Goal: Information Seeking & Learning: Understand process/instructions

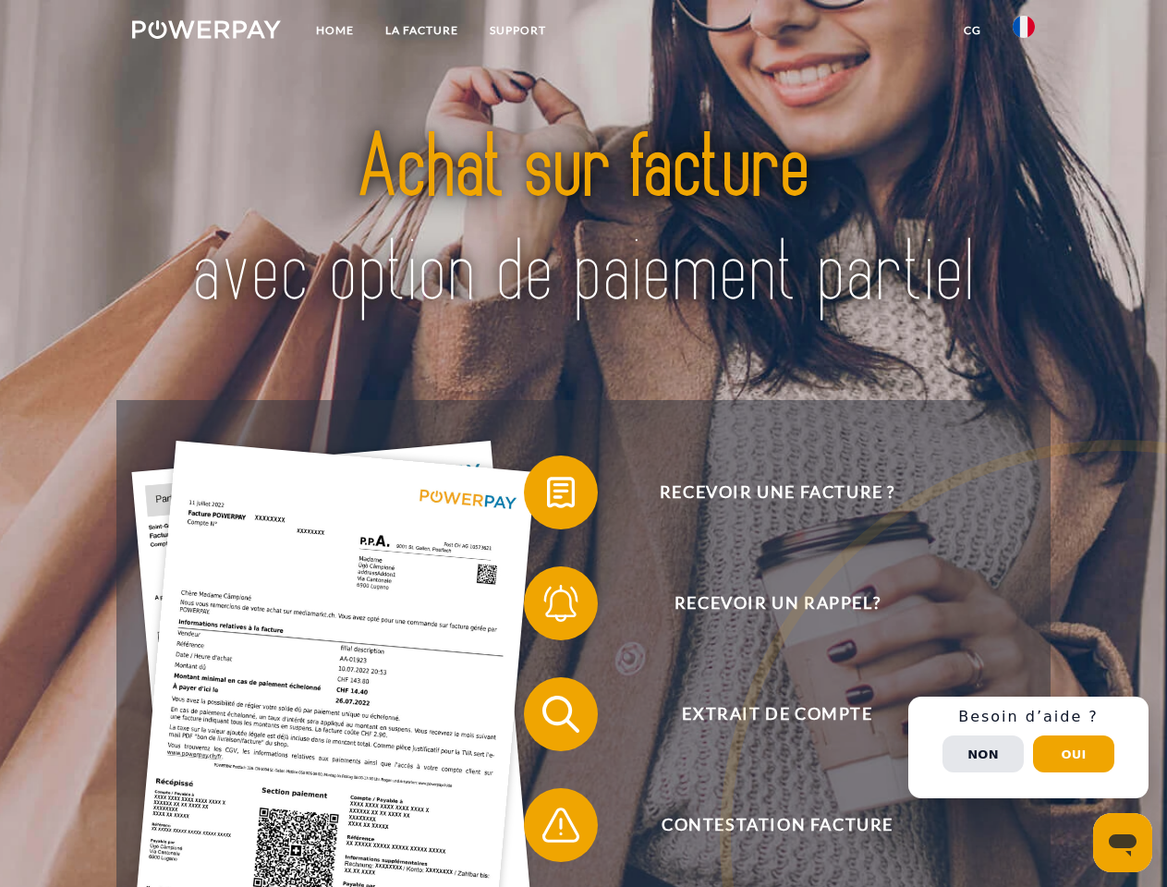
click at [206, 32] on img at bounding box center [206, 29] width 149 height 18
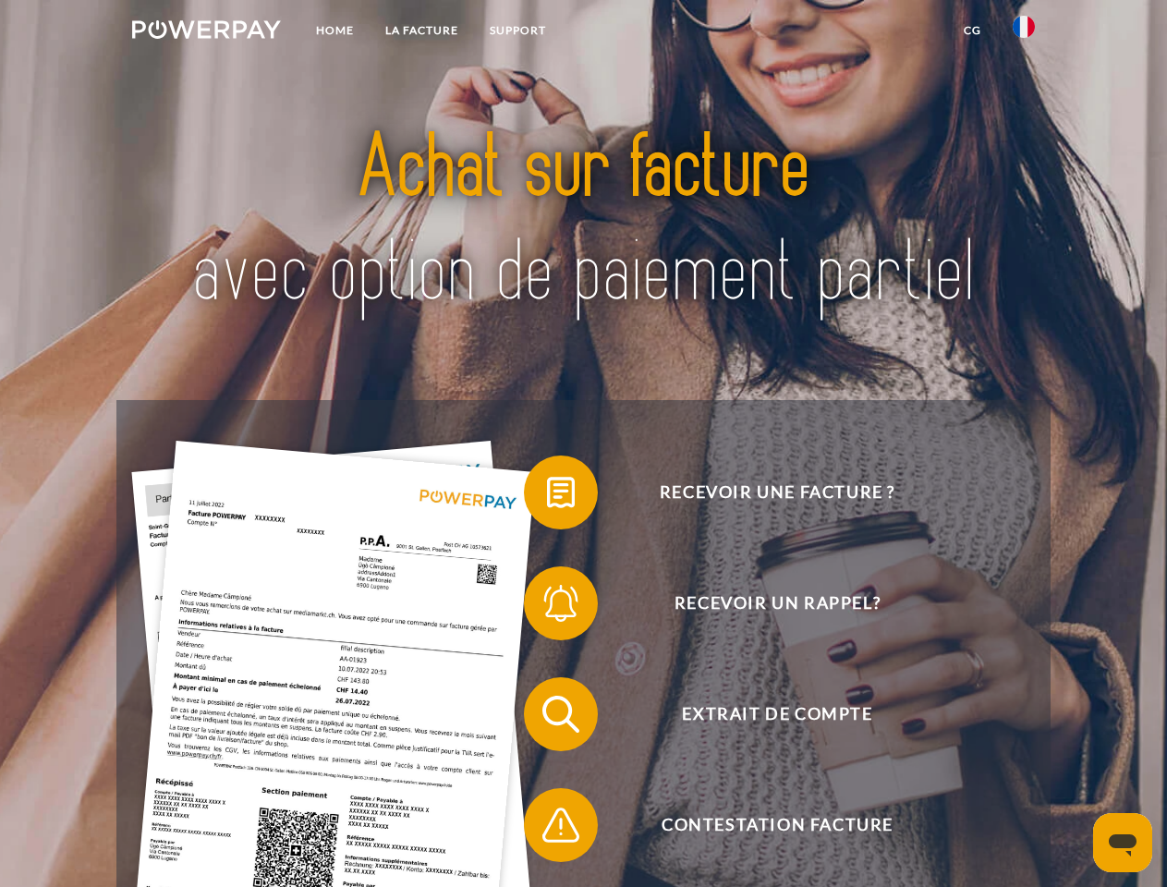
click at [1023, 32] on img at bounding box center [1023, 27] width 22 height 22
click at [972, 30] on link "CG" at bounding box center [972, 30] width 49 height 33
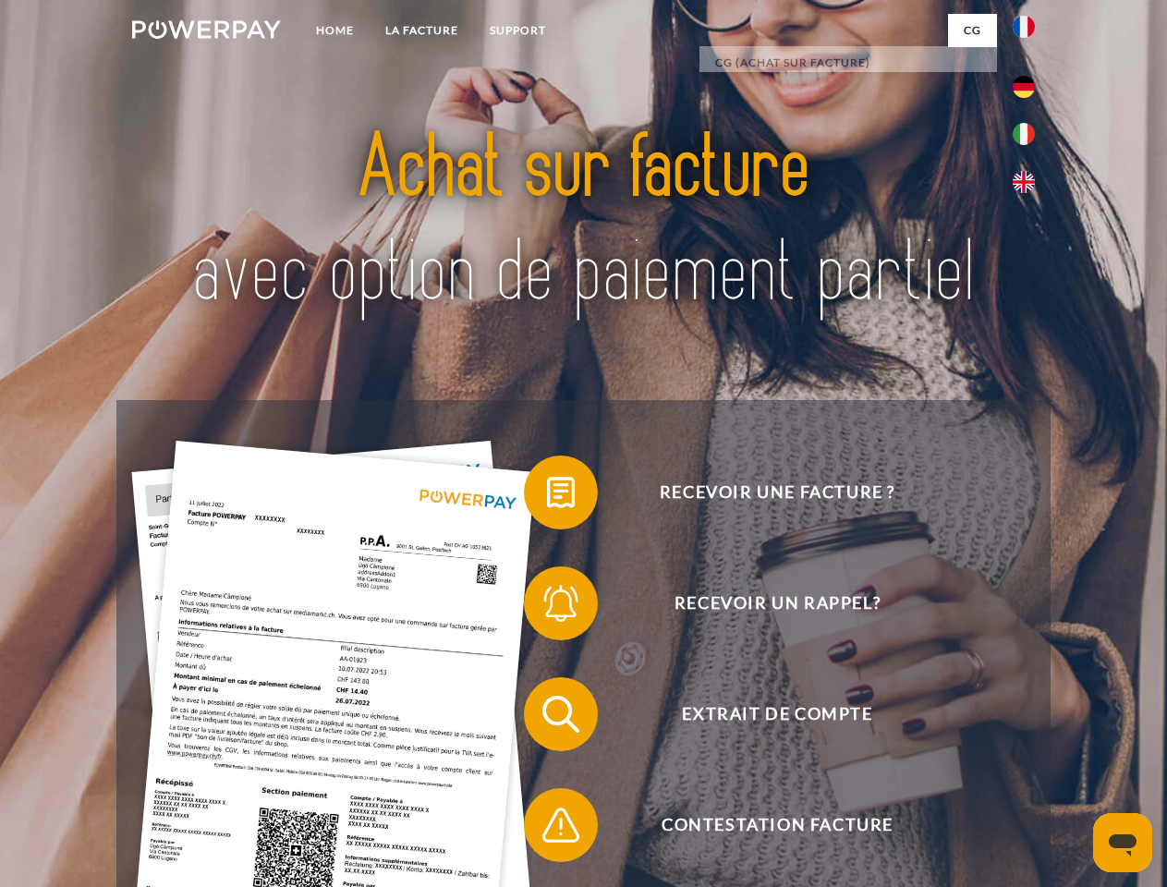
click at [547, 496] on span at bounding box center [533, 492] width 92 height 92
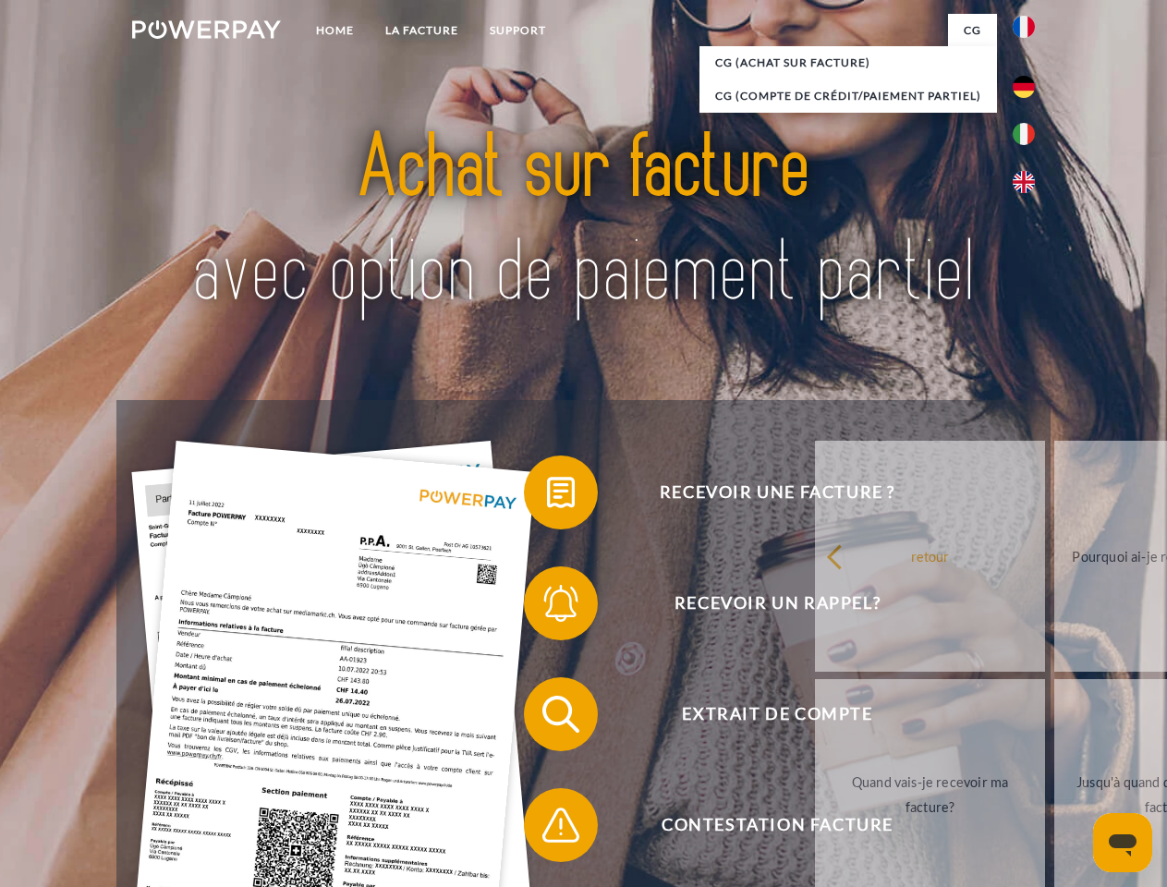
click at [547, 607] on span at bounding box center [533, 603] width 92 height 92
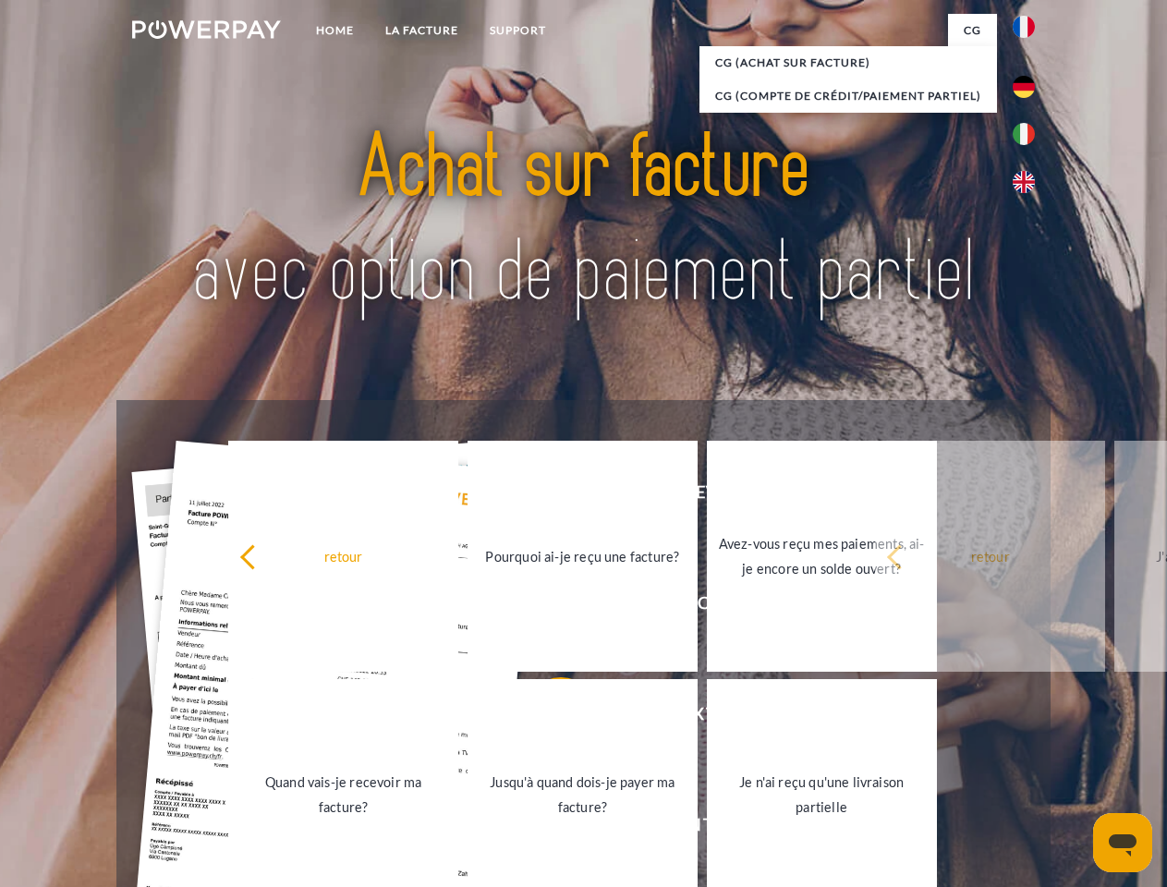
click at [547, 718] on link "Jusqu'à quand dois-je payer ma facture?" at bounding box center [582, 794] width 230 height 231
click at [547, 828] on span at bounding box center [533, 825] width 92 height 92
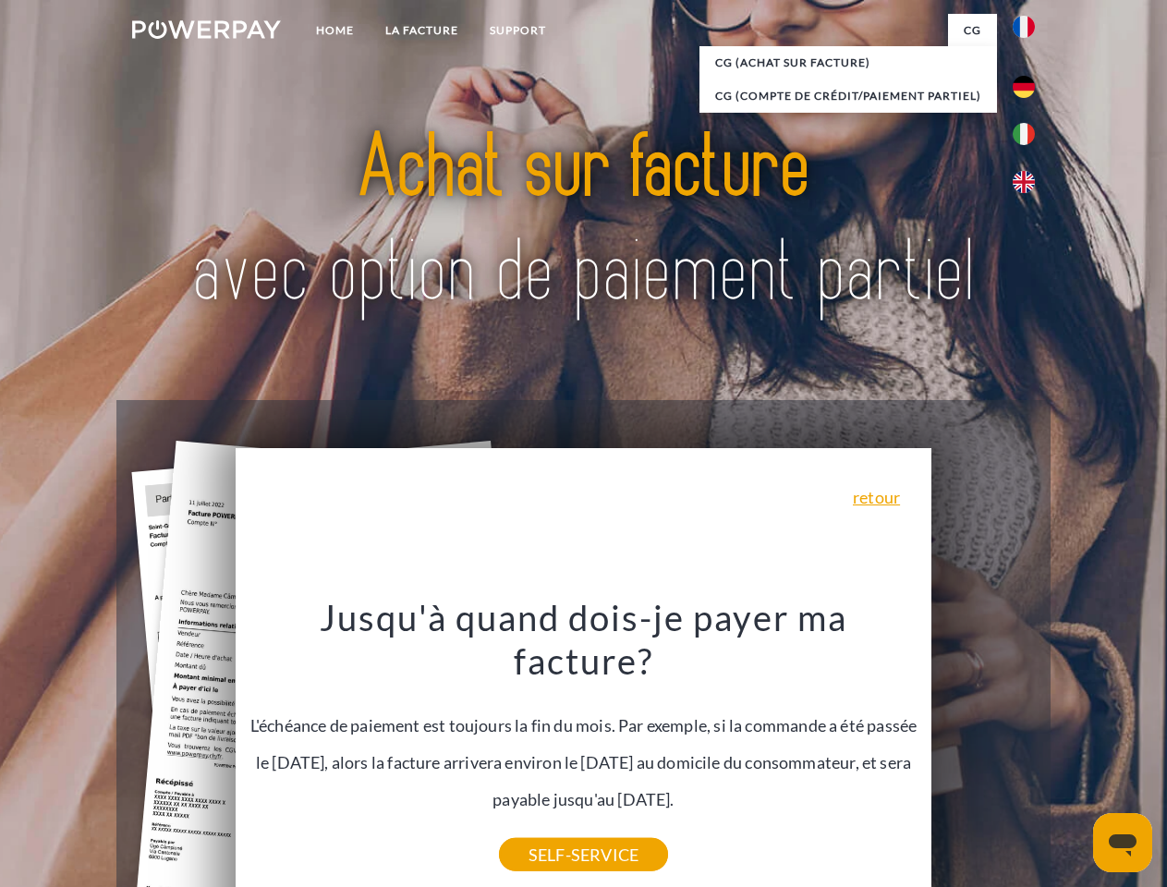
click at [1028, 747] on div "Recevoir une facture ? Recevoir un rappel? Extrait de compte retour" at bounding box center [582, 769] width 933 height 739
click at [983, 751] on span "Extrait de compte" at bounding box center [776, 714] width 453 height 74
click at [1073, 754] on header "Home LA FACTURE Support" at bounding box center [583, 637] width 1167 height 1275
